Goal: Task Accomplishment & Management: Complete application form

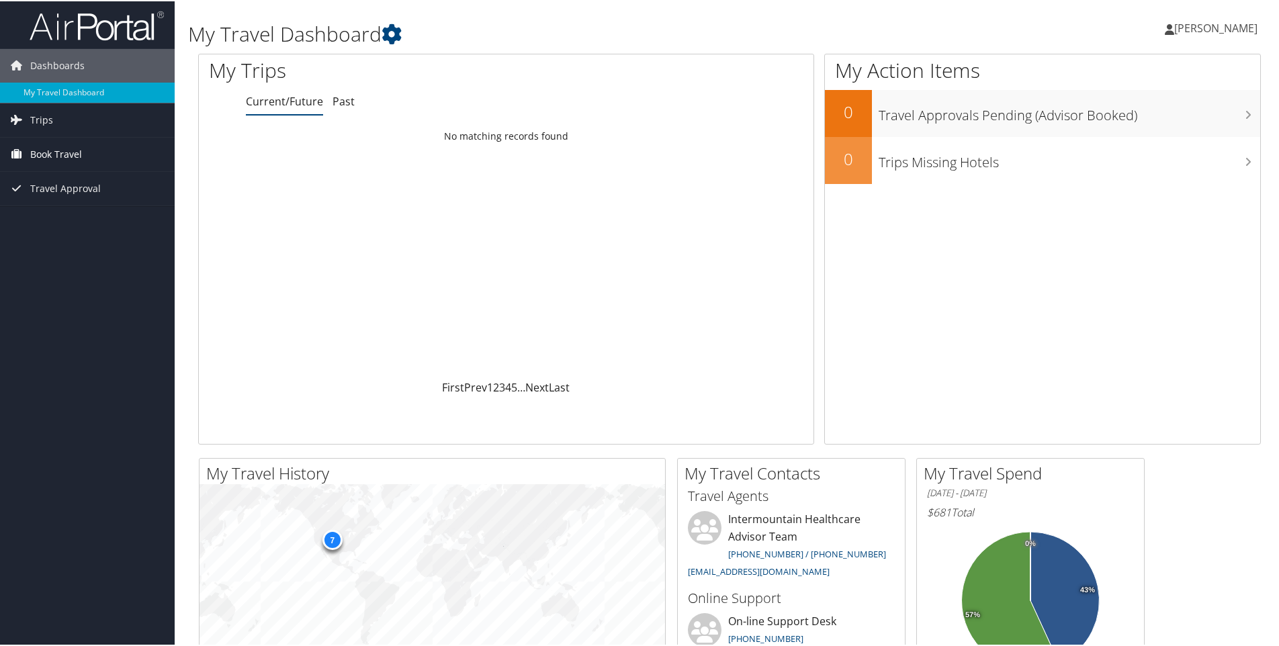
click at [79, 150] on span "Book Travel" at bounding box center [56, 153] width 52 height 34
click at [77, 183] on link "Agent Booking Request" at bounding box center [87, 180] width 175 height 20
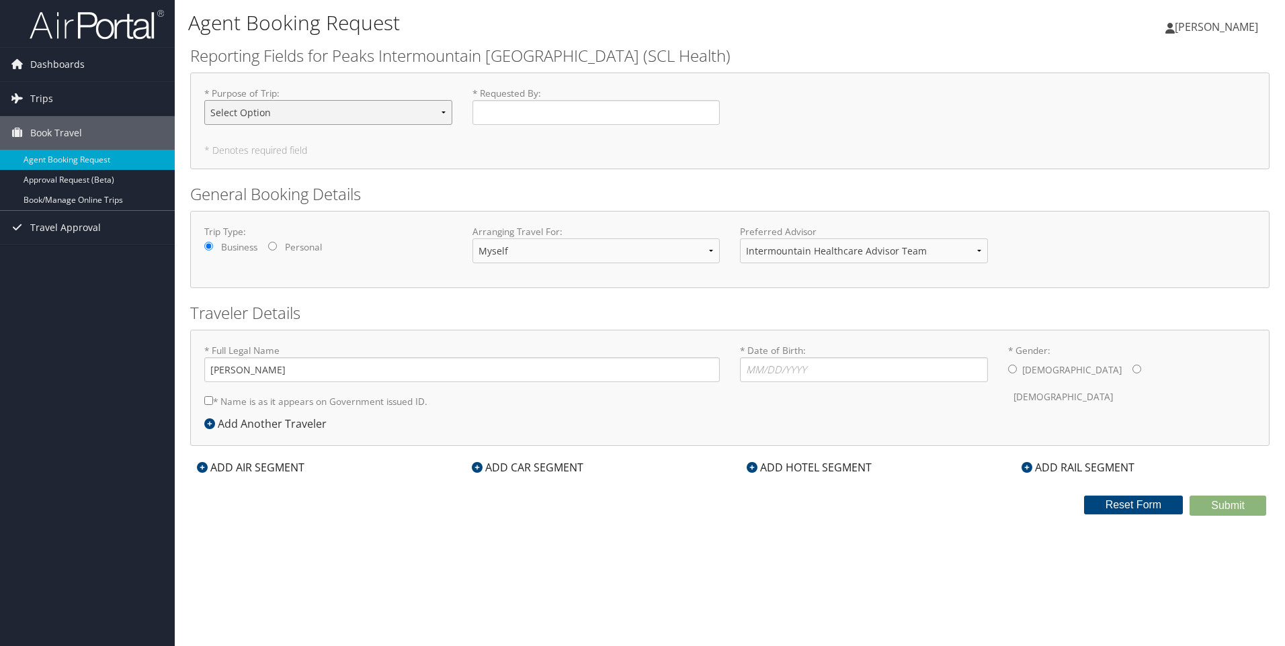
click at [349, 113] on select "Select Option 3rd Party Reimbursable Business CME Conf or Education Groups Pers…" at bounding box center [328, 112] width 248 height 25
select select "Business"
click at [204, 100] on select "Select Option 3rd Party Reimbursable Business CME Conf or Education Groups Pers…" at bounding box center [328, 112] width 248 height 25
click at [513, 111] on input "* Requested By : Required" at bounding box center [596, 112] width 248 height 25
click at [73, 200] on link "Book/Manage Online Trips" at bounding box center [87, 200] width 175 height 20
